Goal: Task Accomplishment & Management: Use online tool/utility

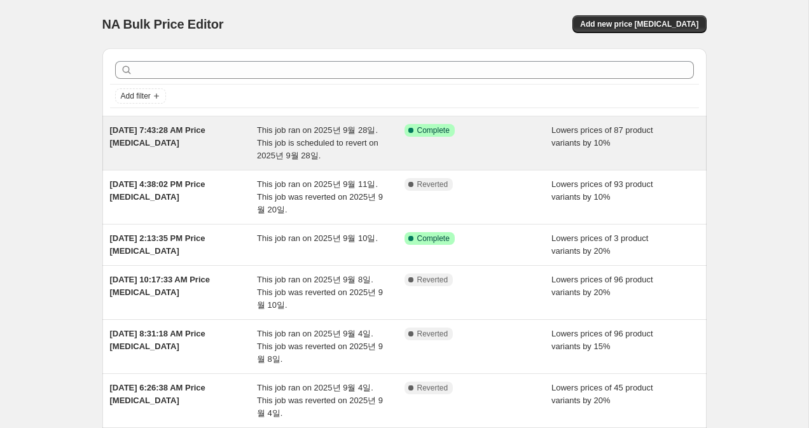
click at [418, 136] on span "Success Complete Complete" at bounding box center [429, 130] width 50 height 13
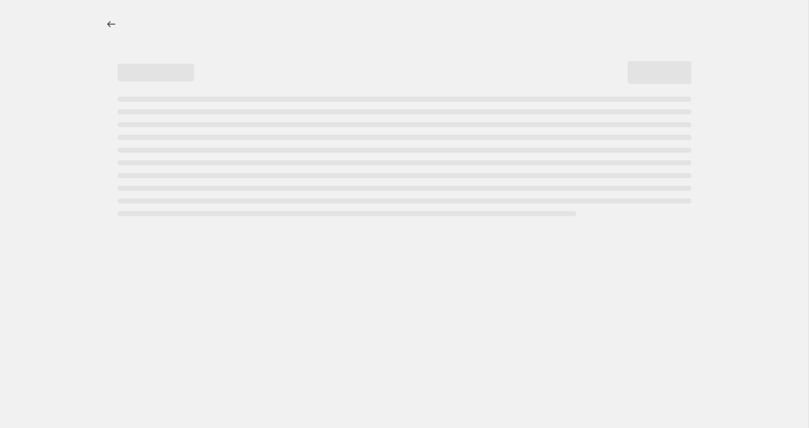
select select "percentage"
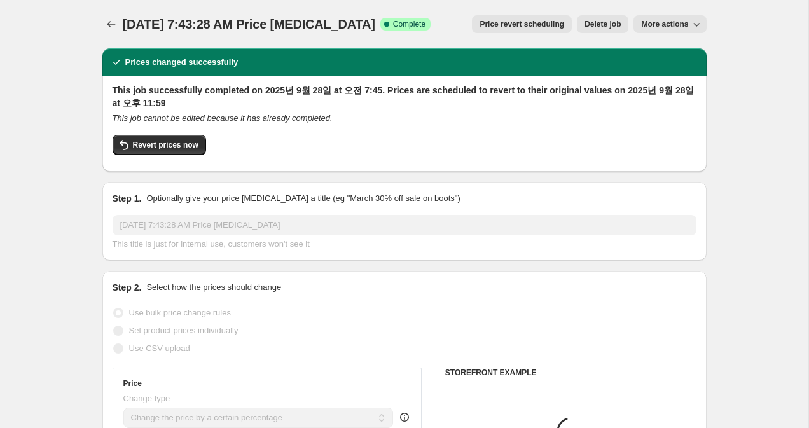
select select "collection"
click at [177, 148] on span "Revert prices now" at bounding box center [165, 145] width 65 height 10
checkbox input "false"
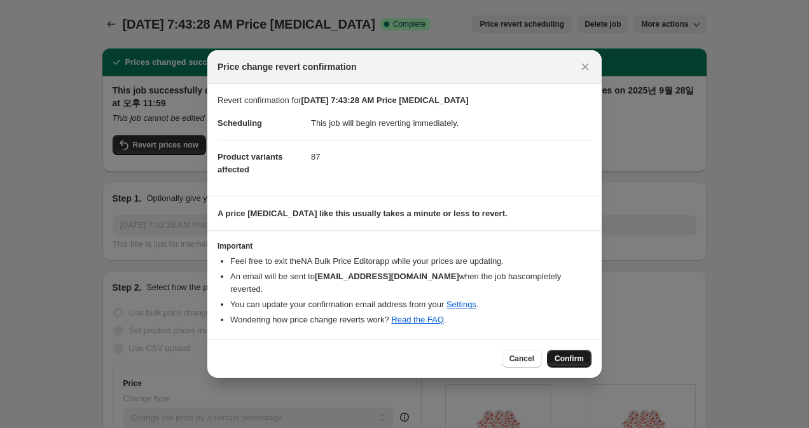
click at [582, 354] on span "Confirm" at bounding box center [568, 358] width 29 height 10
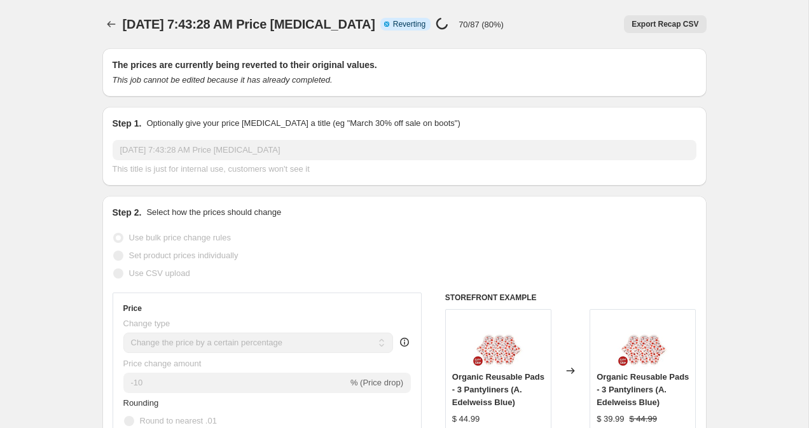
select select "percentage"
select select "collection"
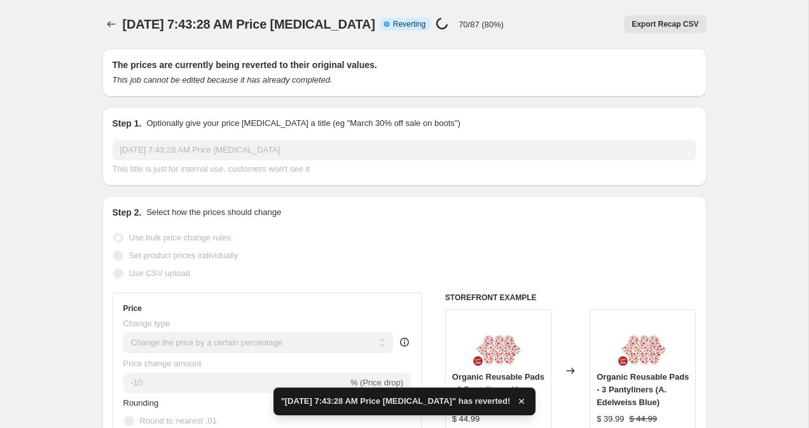
checkbox input "true"
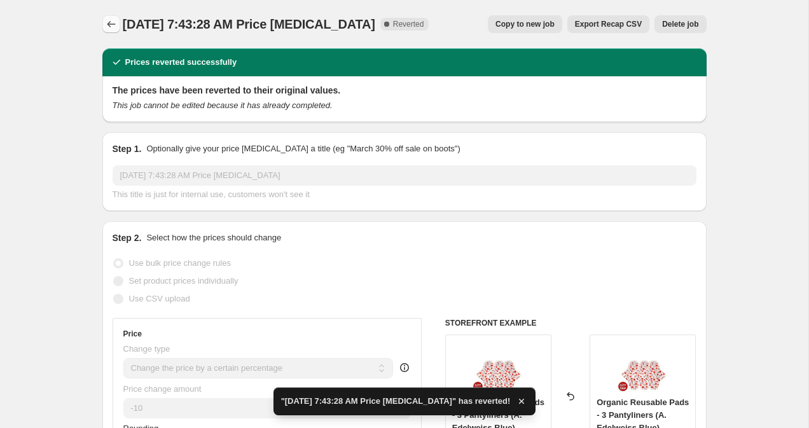
click at [105, 22] on icon "Price change jobs" at bounding box center [111, 24] width 13 height 13
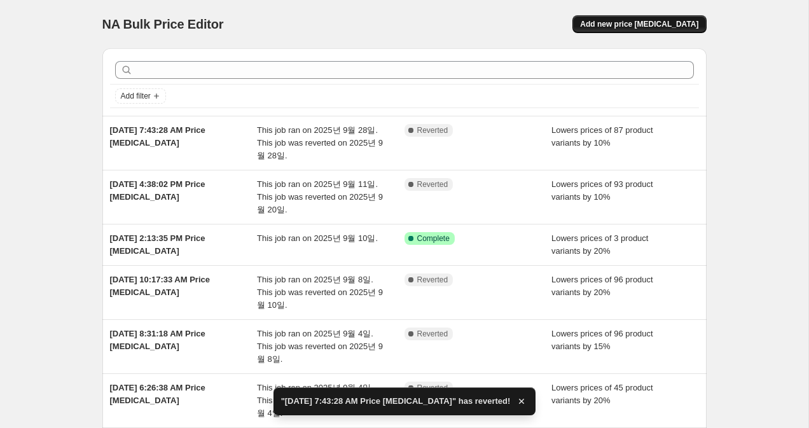
click at [642, 27] on span "Add new price [MEDICAL_DATA]" at bounding box center [639, 24] width 118 height 10
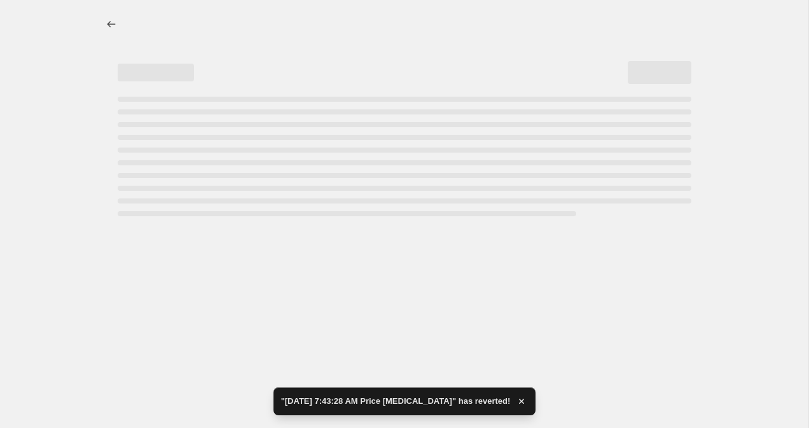
select select "percentage"
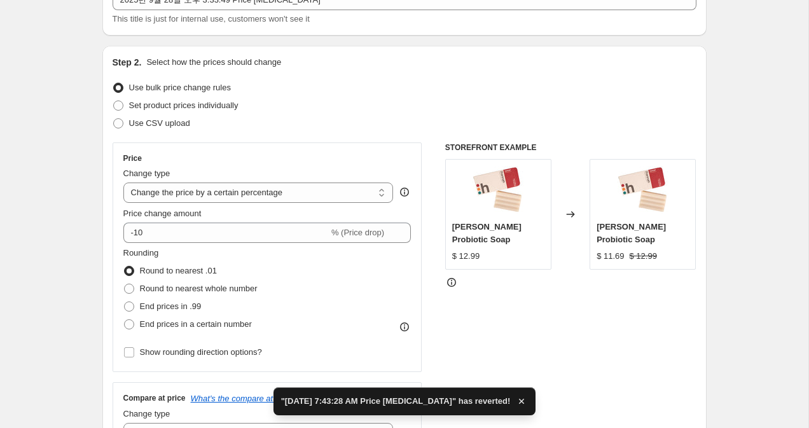
scroll to position [132, 0]
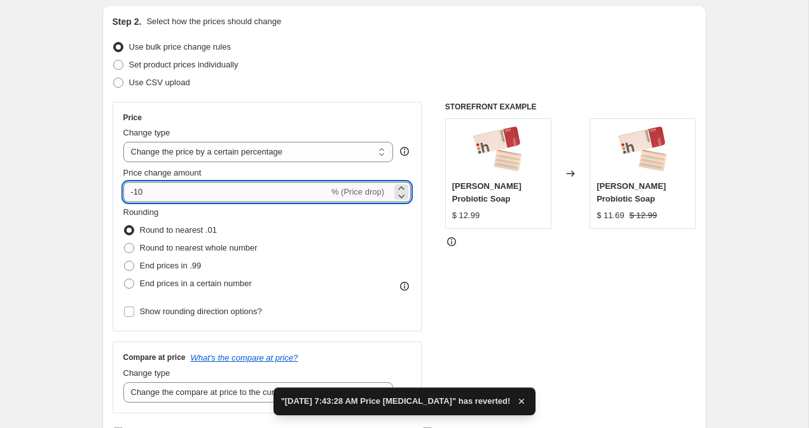
click at [187, 197] on input "-10" at bounding box center [225, 192] width 205 height 20
type input "-15"
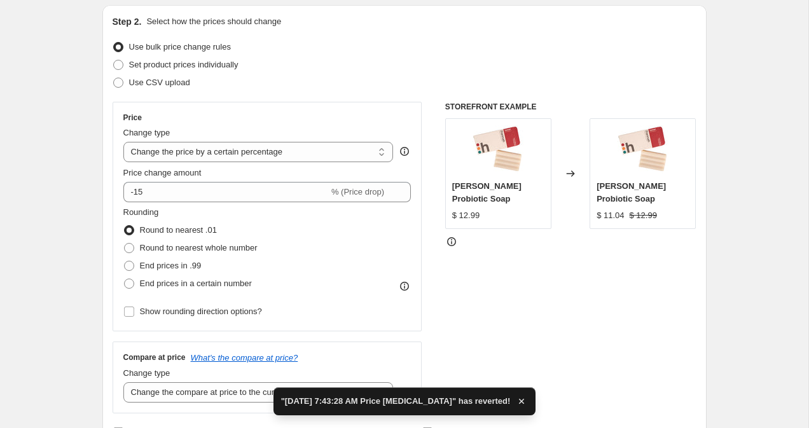
click at [140, 267] on span "End prices in .99" at bounding box center [171, 266] width 62 height 10
click at [125, 261] on input "End prices in .99" at bounding box center [124, 261] width 1 height 1
radio input "true"
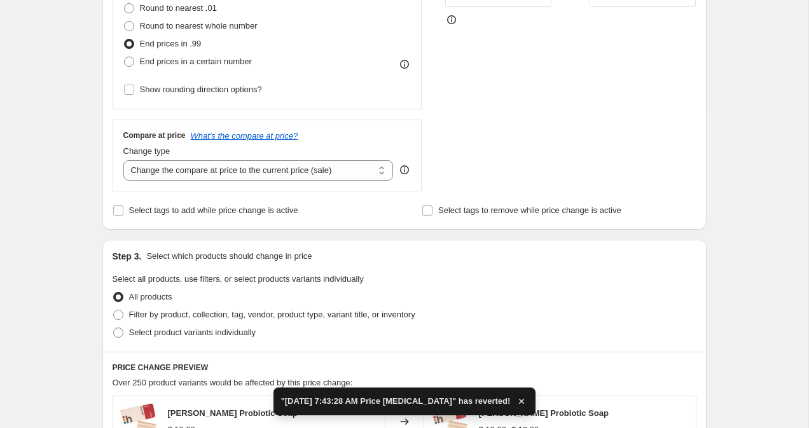
click at [63, 231] on div "Create new price change job. This page is ready Create new price change job Dra…" at bounding box center [404, 287] width 808 height 1283
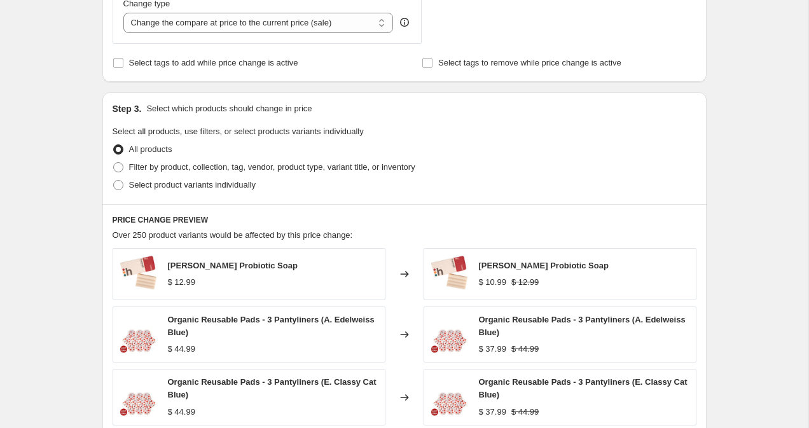
scroll to position [607, 0]
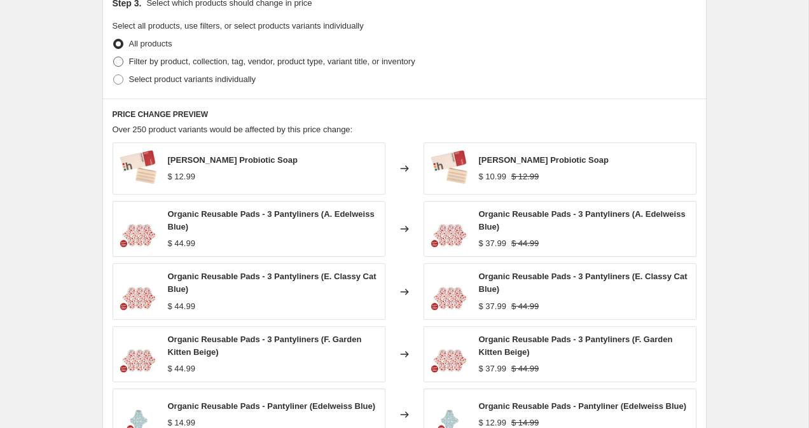
click at [233, 65] on span "Filter by product, collection, tag, vendor, product type, variant title, or inv…" at bounding box center [272, 62] width 286 height 10
click at [114, 57] on input "Filter by product, collection, tag, vendor, product type, variant title, or inv…" at bounding box center [113, 57] width 1 height 1
radio input "true"
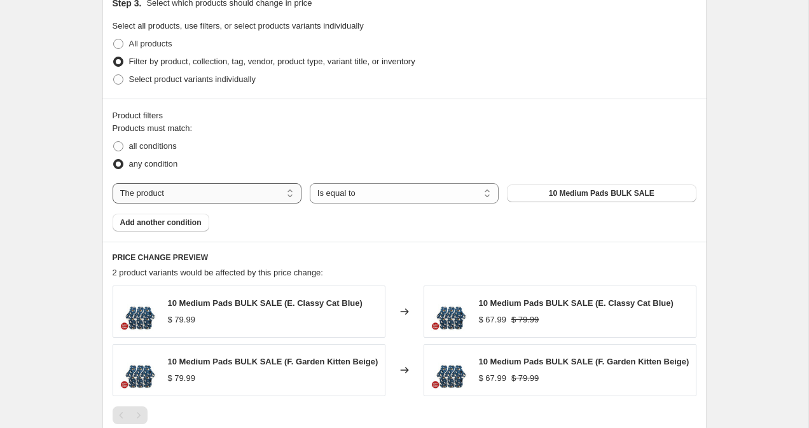
click at [256, 191] on select "The product The product's collection The product's tag The product's vendor The…" at bounding box center [207, 193] width 189 height 20
select select "collection"
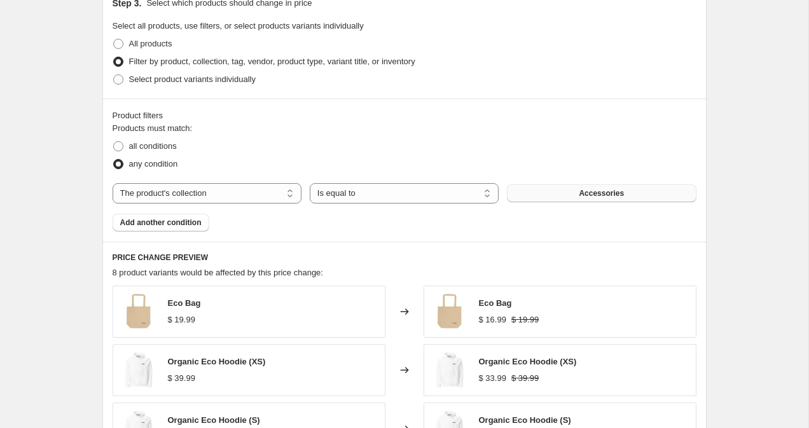
click at [573, 190] on button "Accessories" at bounding box center [601, 193] width 189 height 18
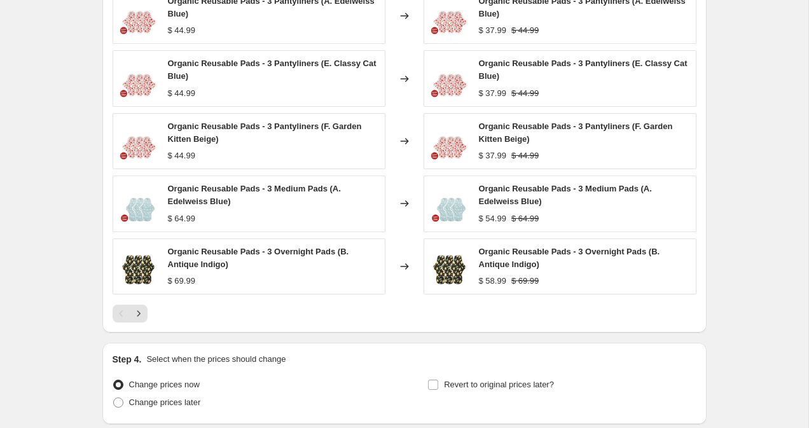
scroll to position [1006, 0]
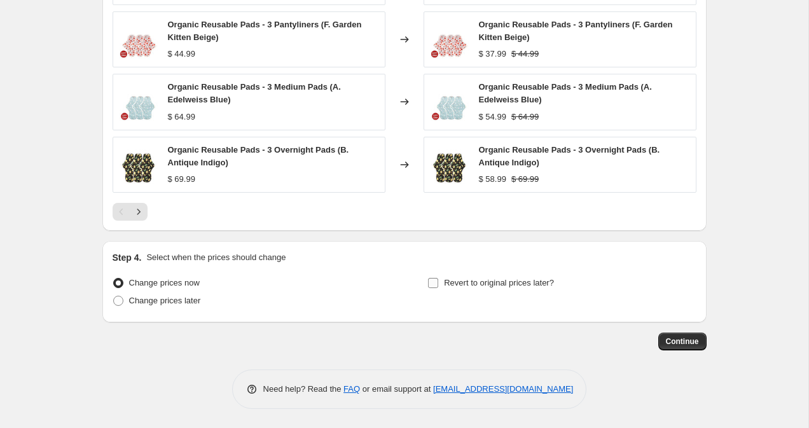
click at [502, 287] on span "Revert to original prices later?" at bounding box center [499, 283] width 110 height 10
click at [438, 287] on input "Revert to original prices later?" at bounding box center [433, 283] width 10 height 10
checkbox input "true"
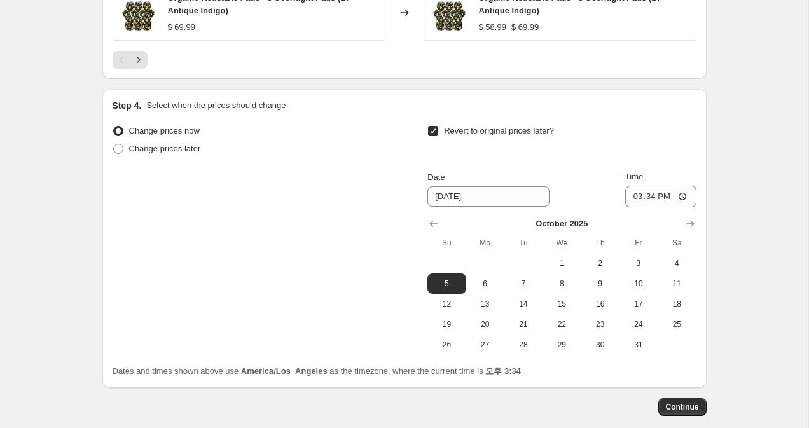
scroll to position [1220, 0]
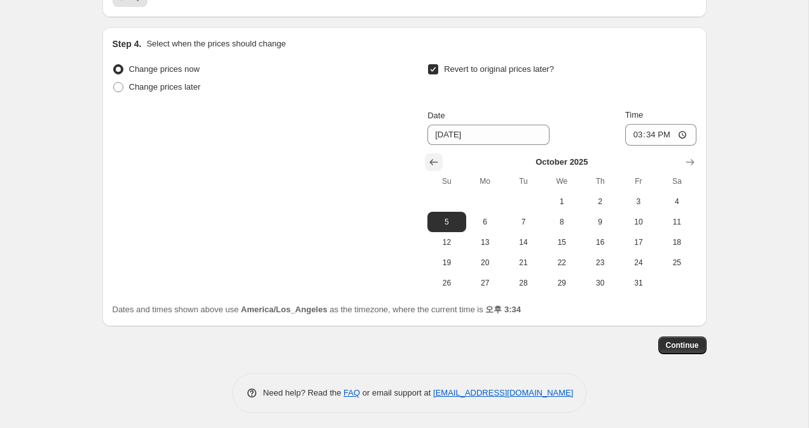
click at [434, 163] on icon "Show previous month, September 2025" at bounding box center [433, 162] width 13 height 13
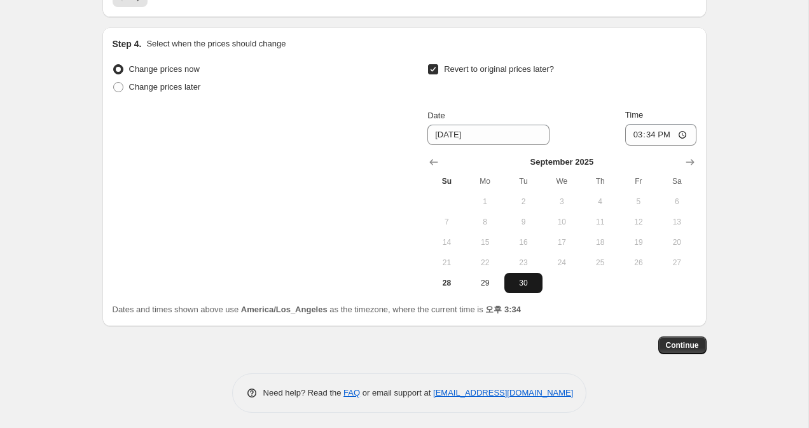
click at [524, 281] on span "30" at bounding box center [523, 283] width 28 height 10
type input "9/30/2025"
click at [652, 135] on input "15:34" at bounding box center [660, 135] width 71 height 22
click at [635, 137] on input "23:59" at bounding box center [660, 135] width 71 height 22
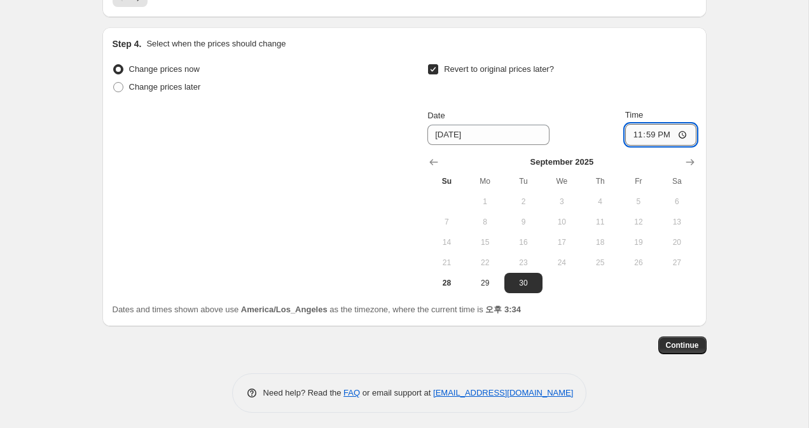
click at [635, 137] on input "23:59" at bounding box center [660, 135] width 71 height 22
type input "23:59"
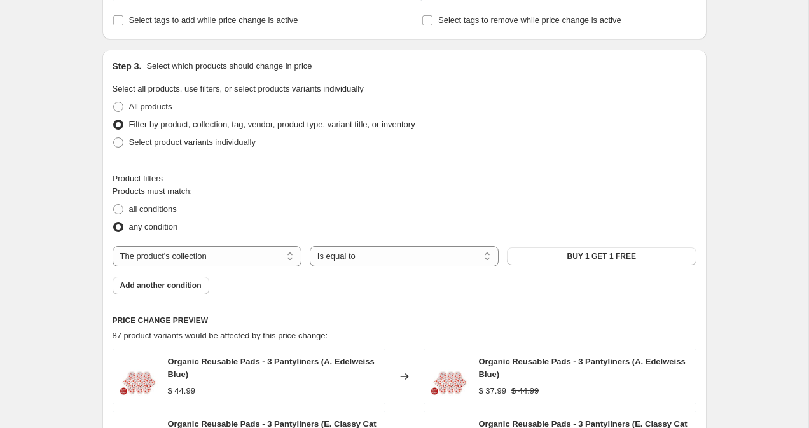
scroll to position [1224, 0]
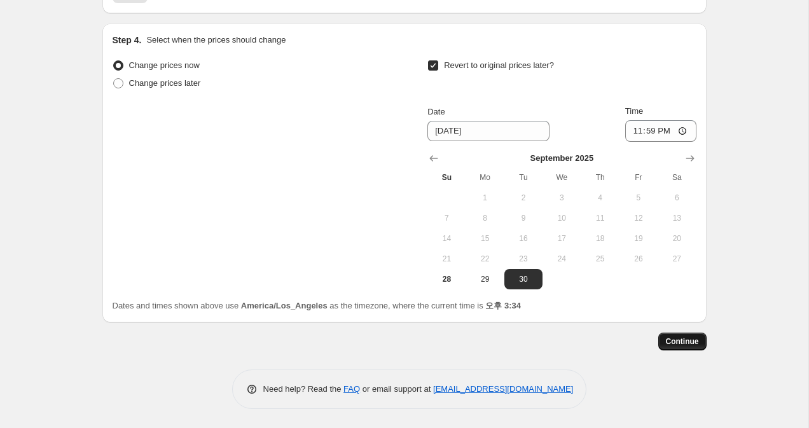
click at [695, 339] on span "Continue" at bounding box center [681, 341] width 33 height 10
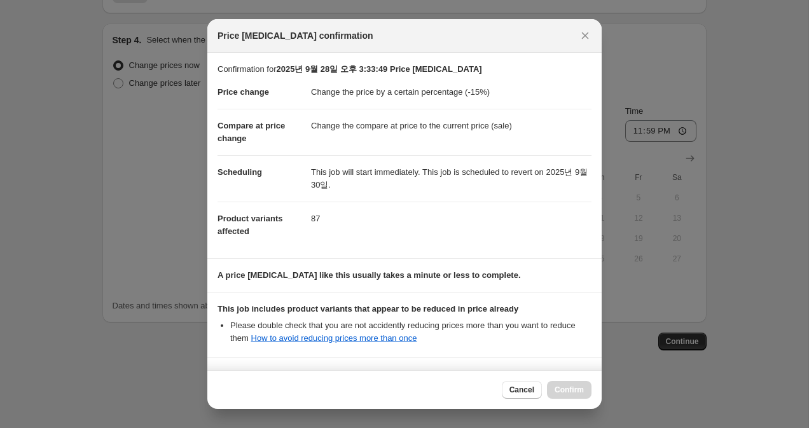
scroll to position [120, 0]
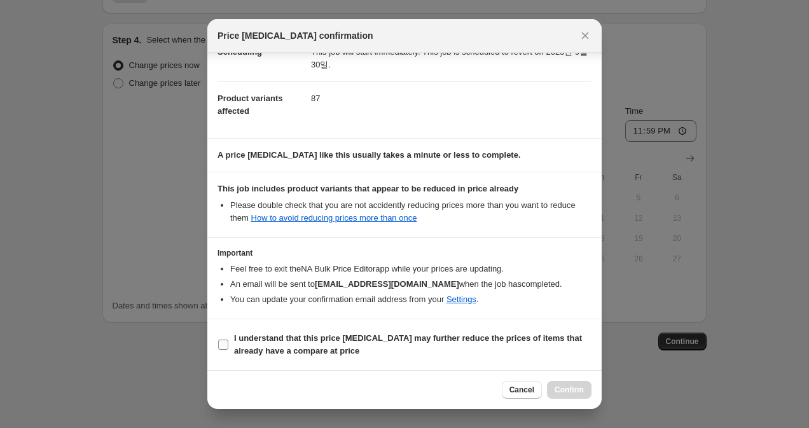
click at [468, 338] on b "I understand that this price change job may further reduce the prices of items …" at bounding box center [408, 344] width 348 height 22
click at [228, 339] on input "I understand that this price change job may further reduce the prices of items …" at bounding box center [223, 344] width 10 height 10
checkbox input "true"
click at [560, 386] on span "Confirm" at bounding box center [568, 390] width 29 height 10
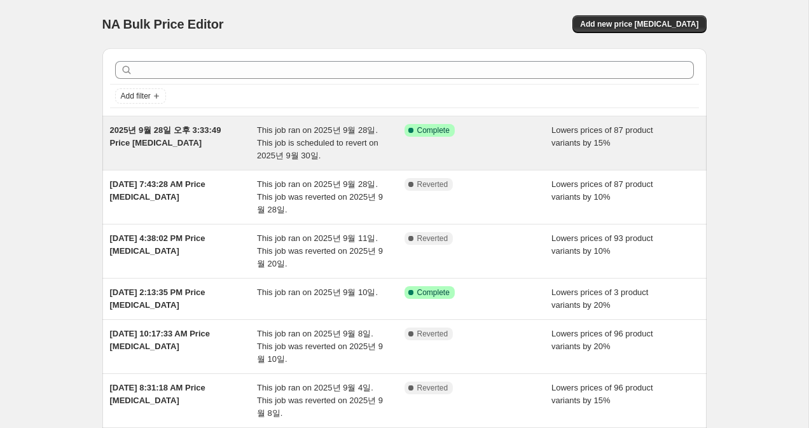
click at [399, 121] on div "2025년 9월 28일 오후 3:33:49 Price change job This job ran on 2025년 9월 28일. This job…" at bounding box center [404, 142] width 604 height 53
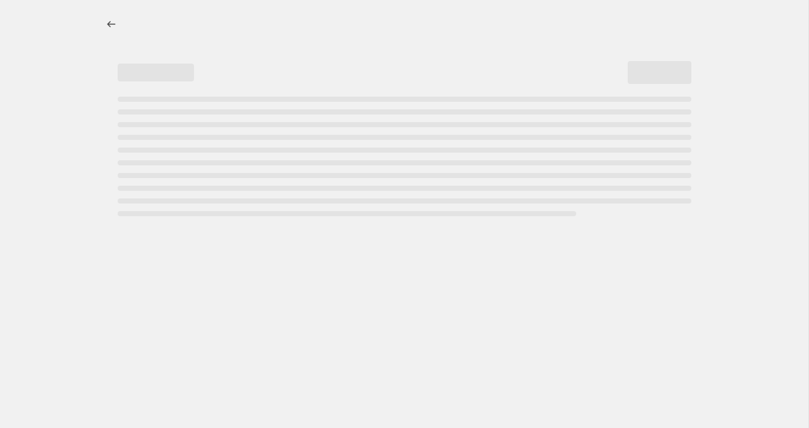
select select "percentage"
select select "collection"
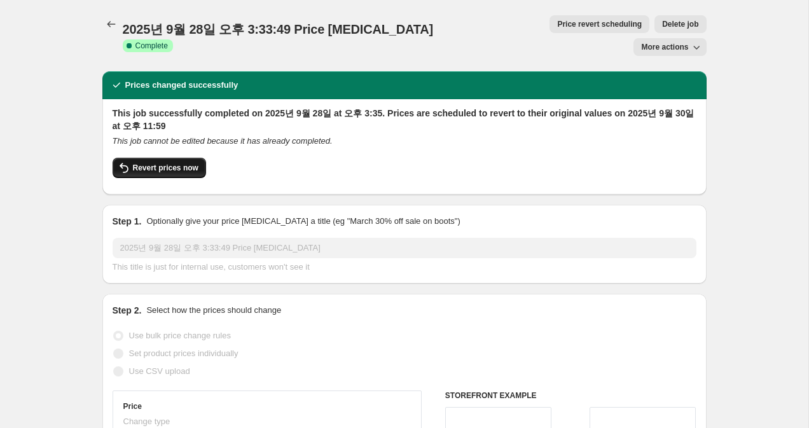
click at [163, 163] on span "Revert prices now" at bounding box center [165, 168] width 65 height 10
checkbox input "false"
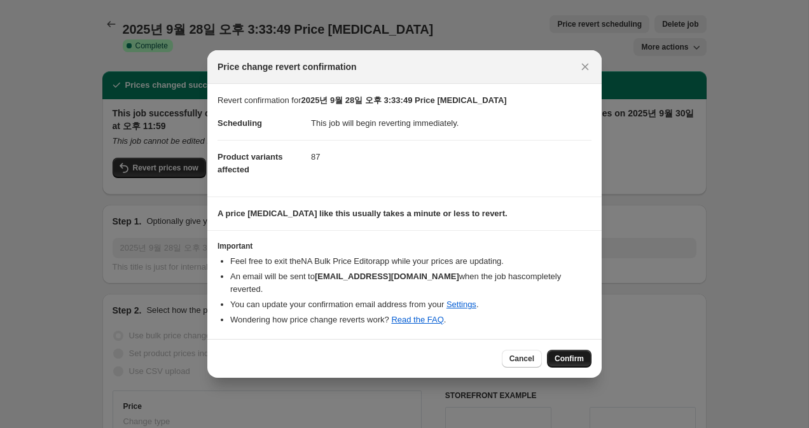
click at [562, 353] on span "Confirm" at bounding box center [568, 358] width 29 height 10
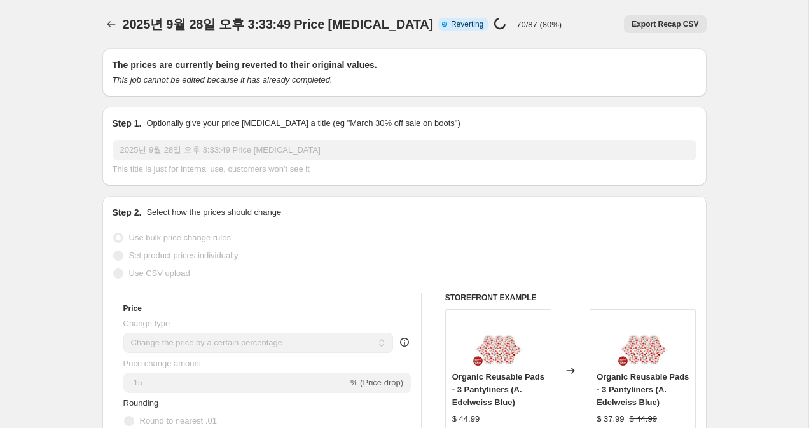
select select "percentage"
select select "collection"
